Goal: Browse casually

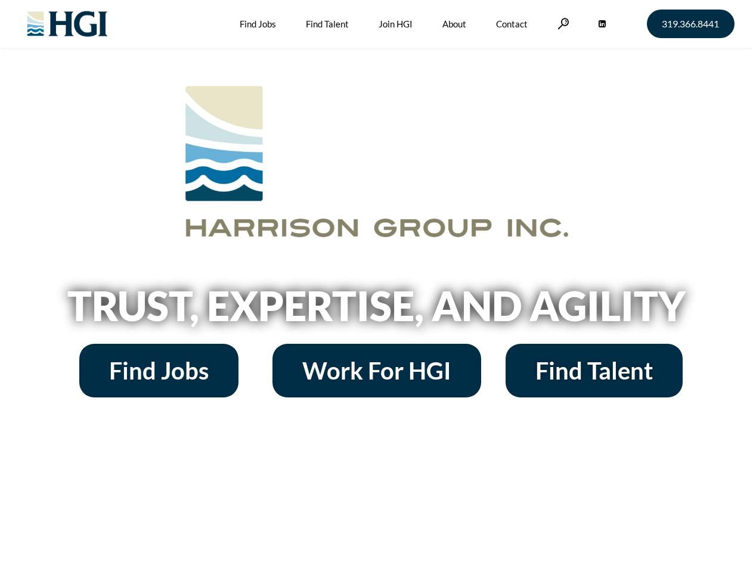
click at [376, 286] on h2 "Trust, Expertise, and Agility" at bounding box center [377, 306] width 680 height 41
click at [562, 23] on link at bounding box center [563, 23] width 12 height 11
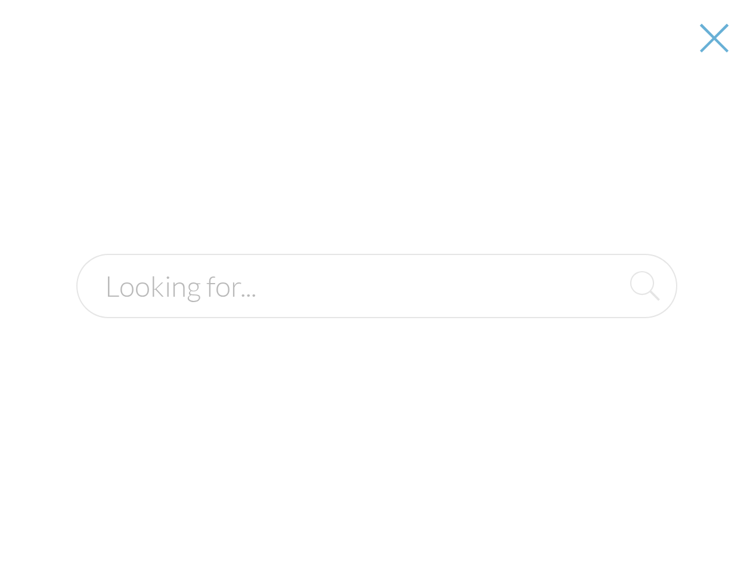
click at [376, 310] on h2 "Trust, Expertise, and Agility" at bounding box center [377, 306] width 680 height 41
